Goal: Task Accomplishment & Management: Complete application form

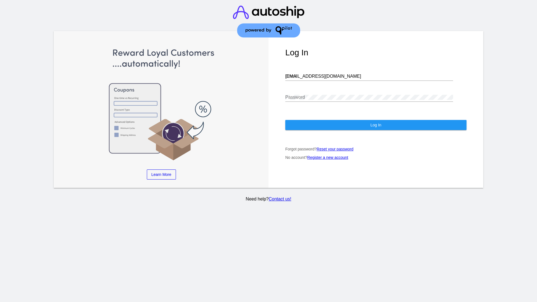
type input "[EMAIL_ADDRESS][DOMAIN_NAME]"
click at [376, 125] on span "Log In" at bounding box center [375, 125] width 11 height 4
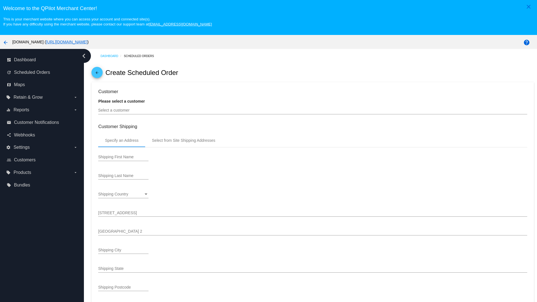
click at [313, 110] on input "Select a customer" at bounding box center [312, 110] width 429 height 4
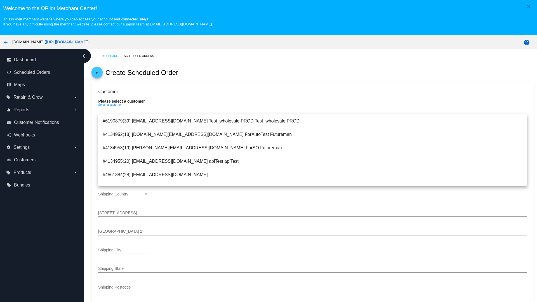
scroll to position [199, 0]
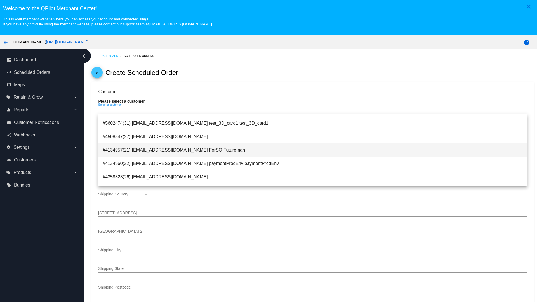
click at [313, 150] on span "#4134957(21) testsoshippingrate@gmail.com ForSO Futureman" at bounding box center [313, 150] width 420 height 13
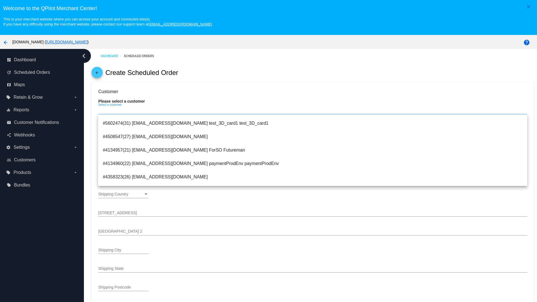
type input "ForSO"
type input "Futureman"
type input "1 Main St 1"
type input "San Jose"
type input "95131"
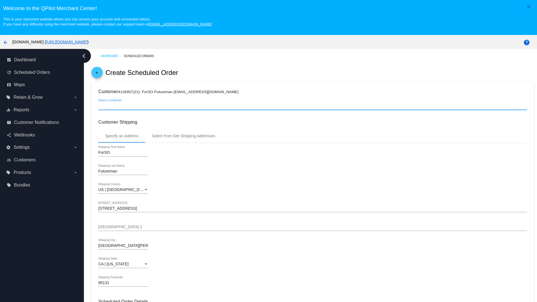
scroll to position [198, 0]
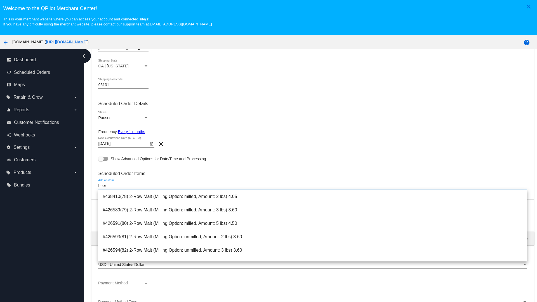
type input "beer"
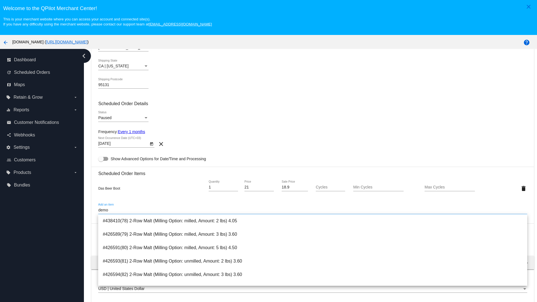
type input "demo"
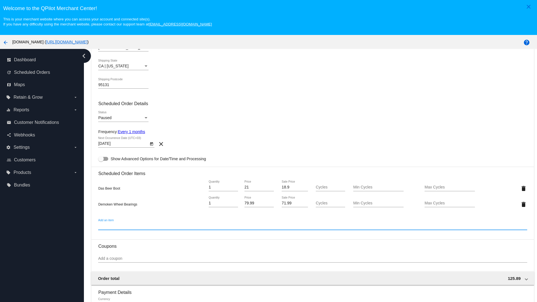
scroll to position [35, 0]
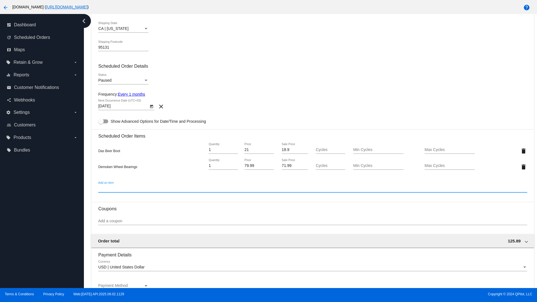
click at [146, 286] on div "Payment Method" at bounding box center [146, 285] width 3 height 1
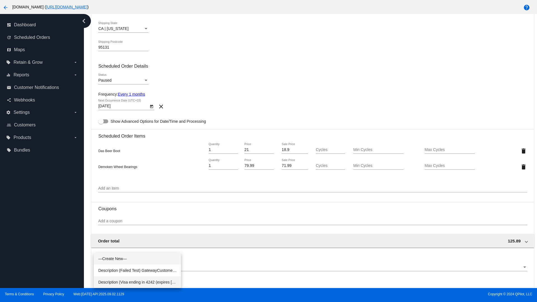
click at [137, 282] on span "Description (Visa ending in 4242 (expires 04/31)) GatewayCustomerId (cus_PIqMMe…" at bounding box center [137, 282] width 78 height 12
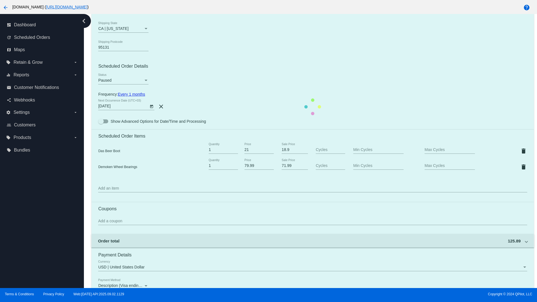
scroll to position [279, 0]
